Goal: Navigation & Orientation: Find specific page/section

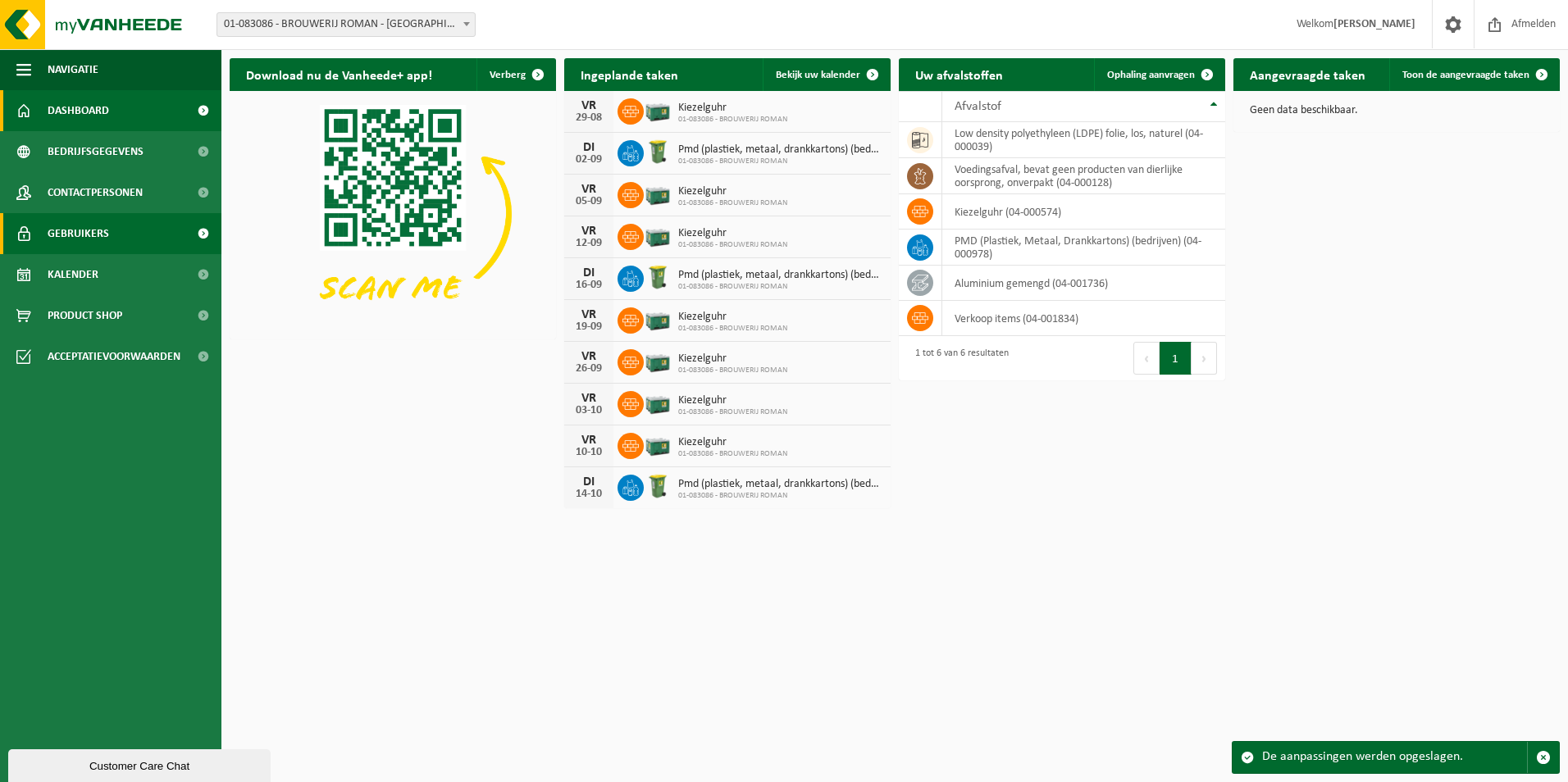
click at [128, 235] on link "Gebruikers" at bounding box center [111, 233] width 221 height 41
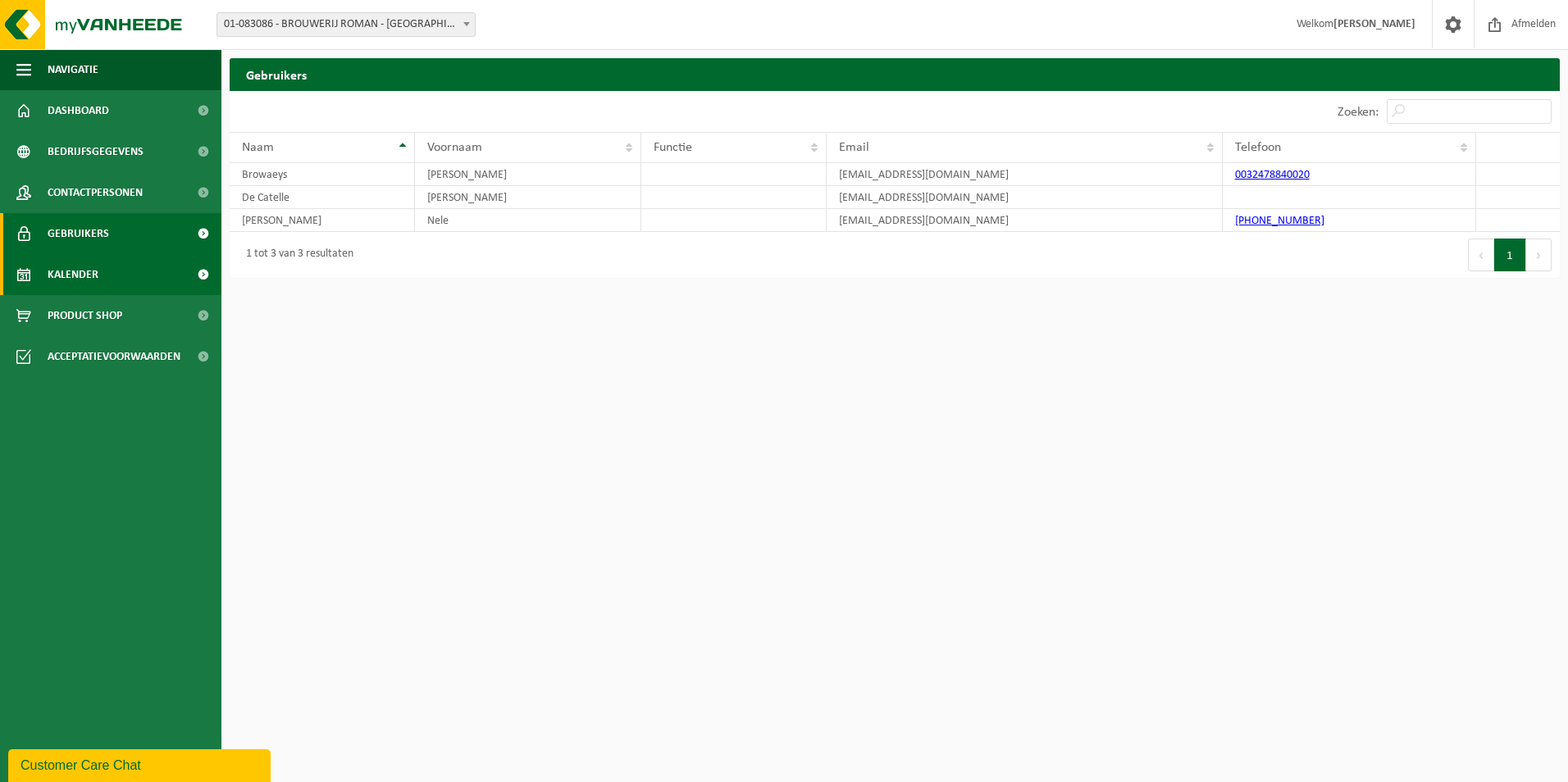
click at [120, 269] on link "Kalender" at bounding box center [111, 274] width 221 height 41
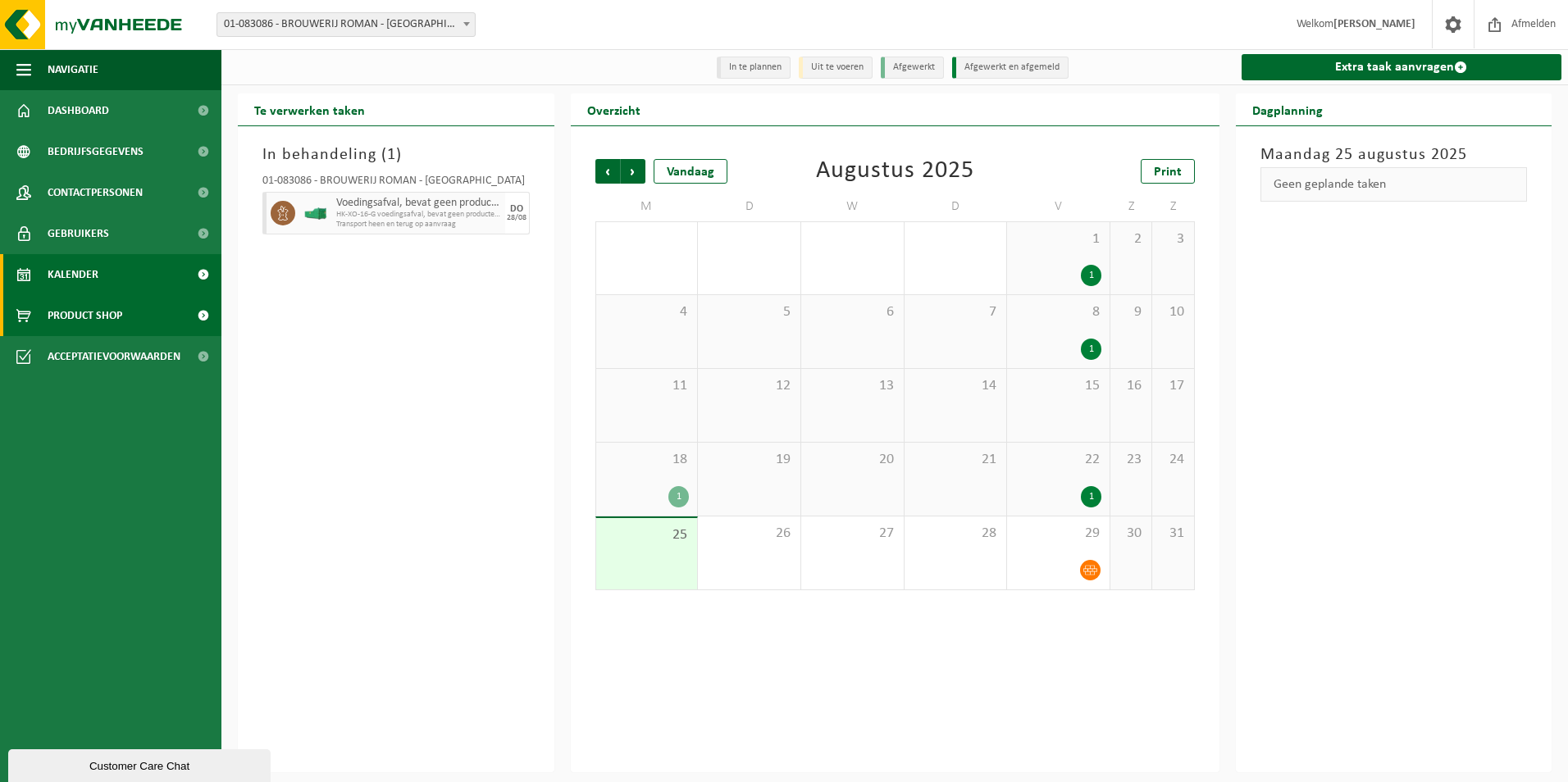
click at [63, 307] on span "Product Shop" at bounding box center [84, 315] width 74 height 41
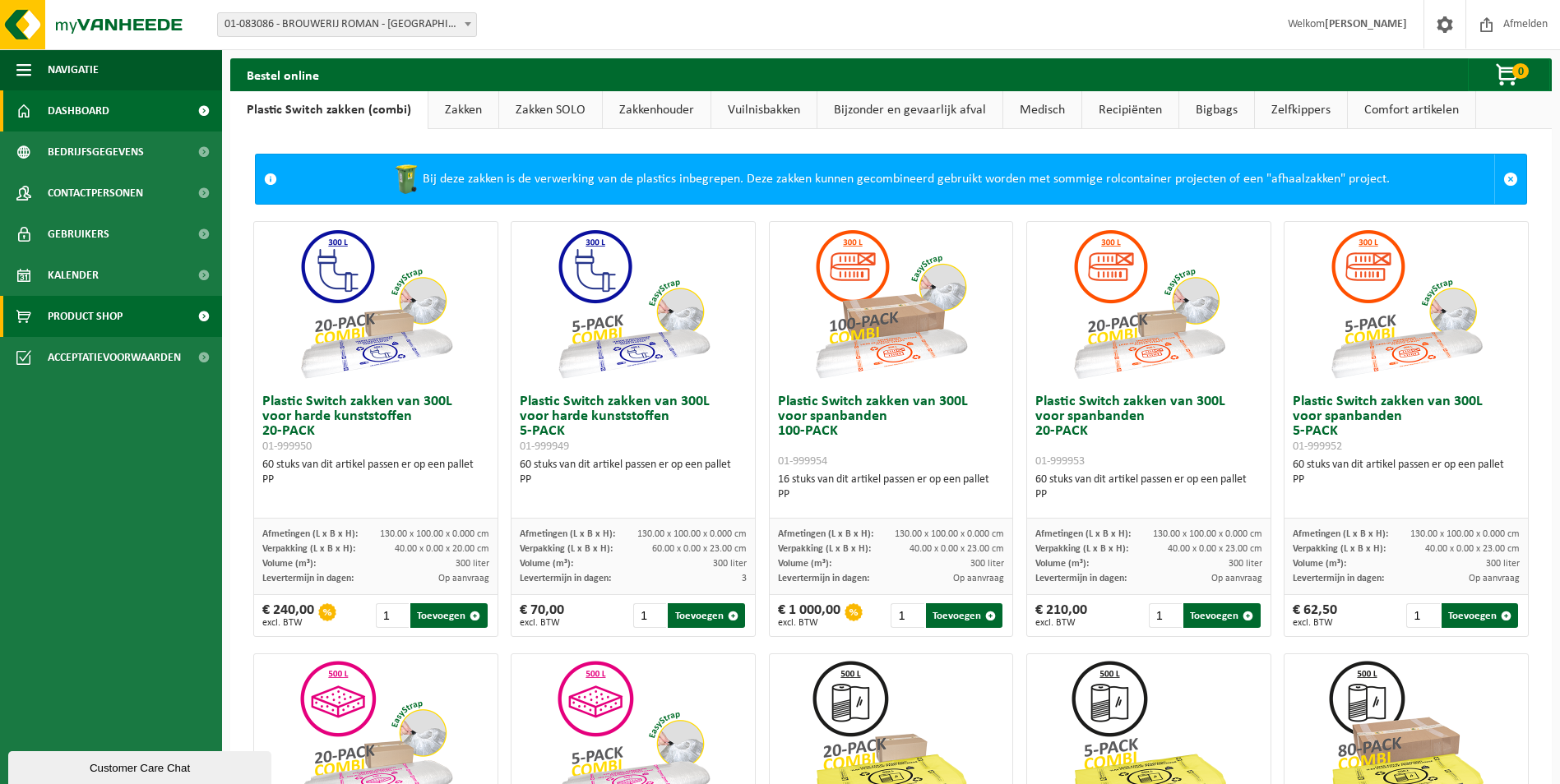
click at [114, 104] on link "Dashboard" at bounding box center [111, 111] width 222 height 41
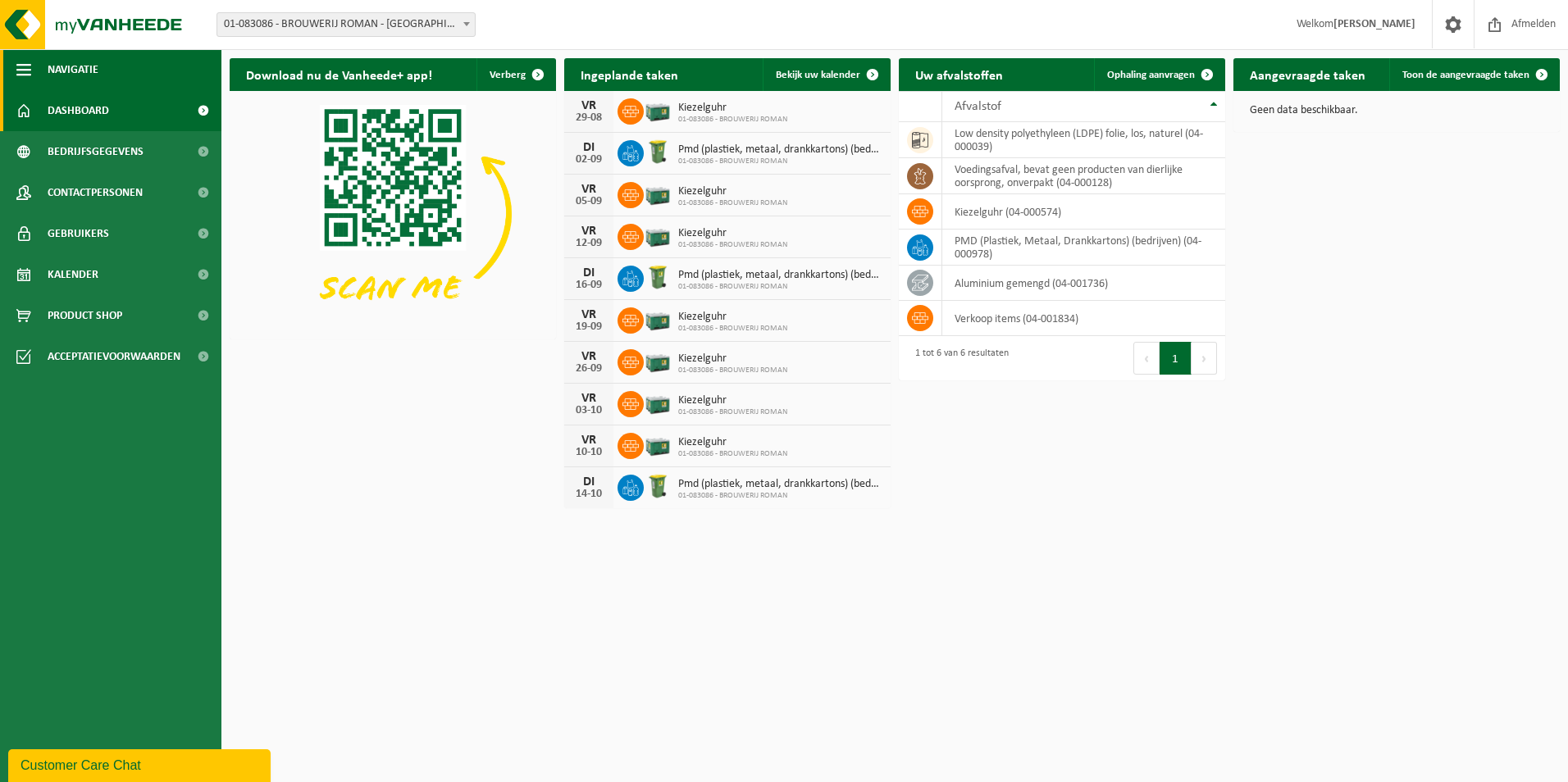
click at [116, 61] on button "Navigatie" at bounding box center [111, 69] width 221 height 41
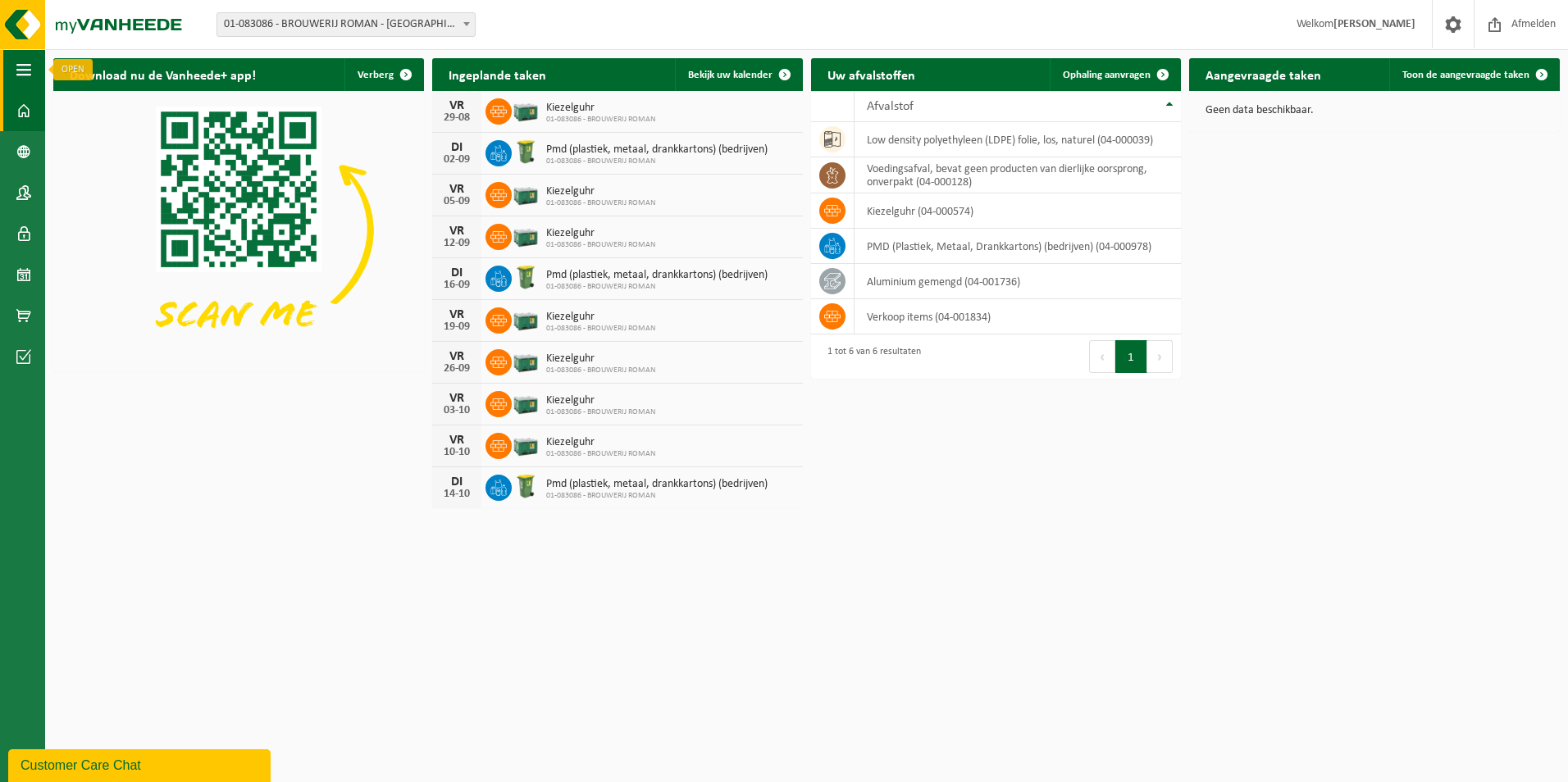
click at [20, 68] on span "button" at bounding box center [23, 69] width 14 height 41
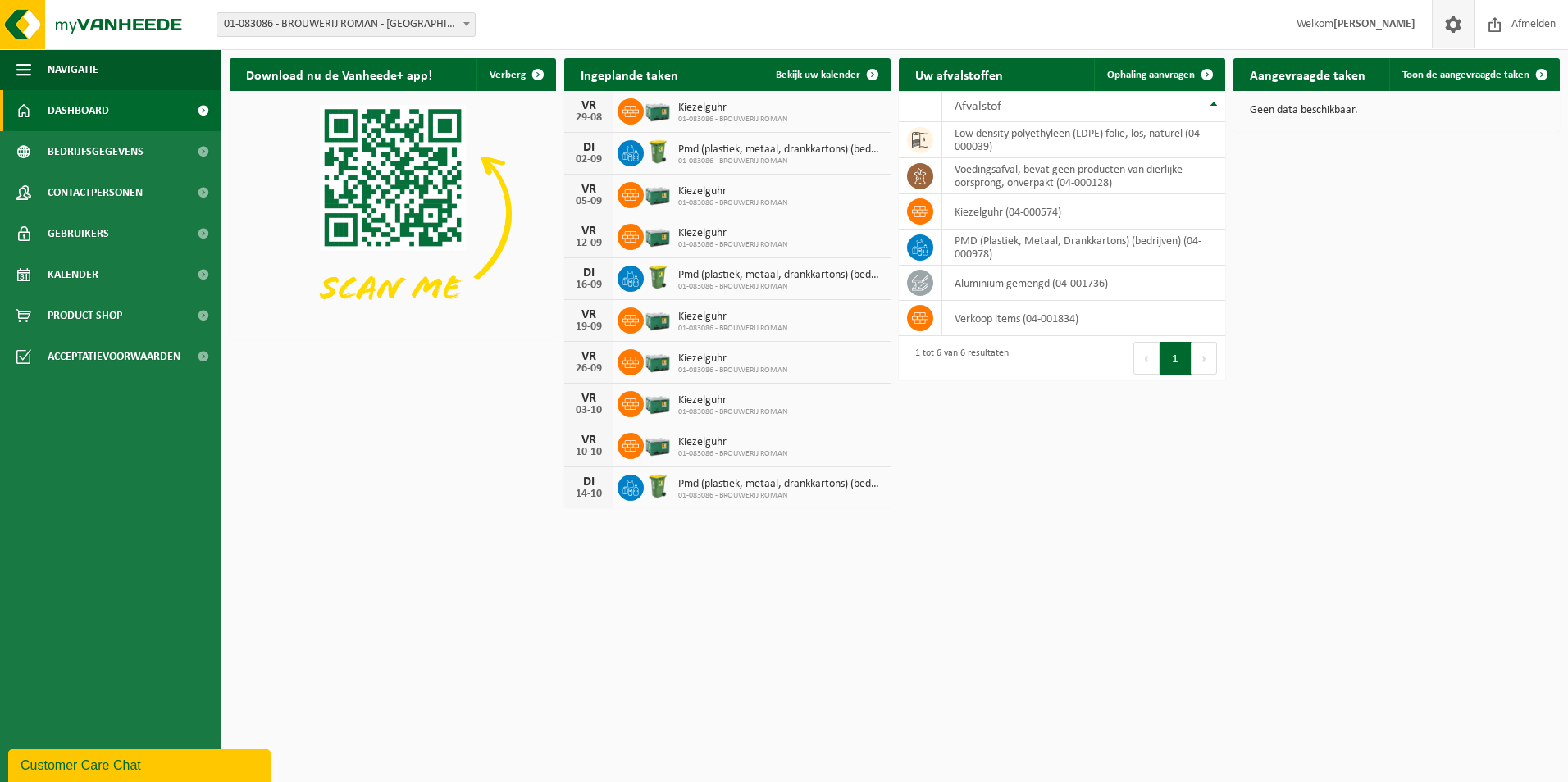
click at [1453, 20] on span at bounding box center [1453, 24] width 24 height 48
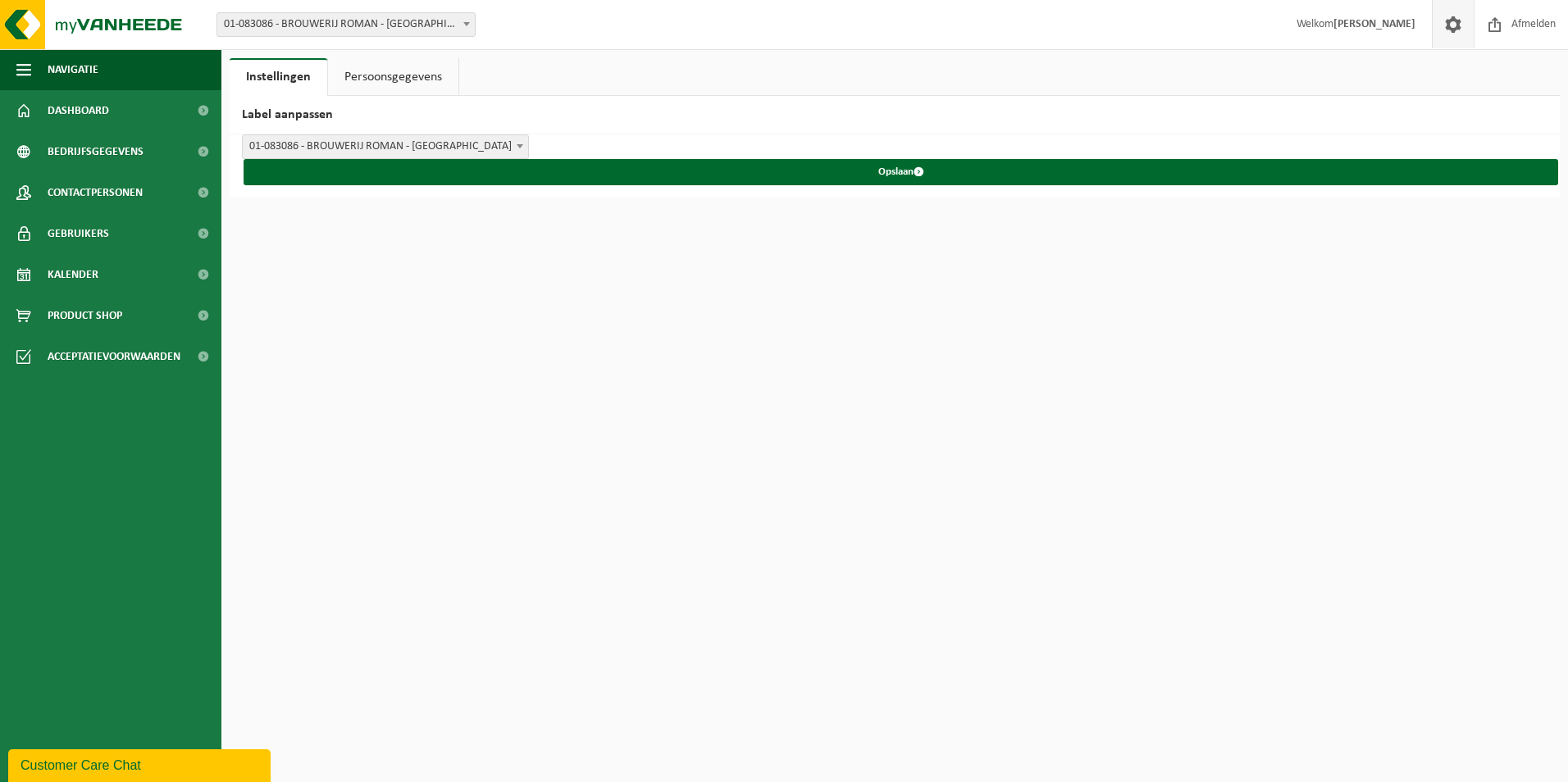
click at [1453, 20] on span at bounding box center [1453, 24] width 24 height 48
